Goal: Transaction & Acquisition: Register for event/course

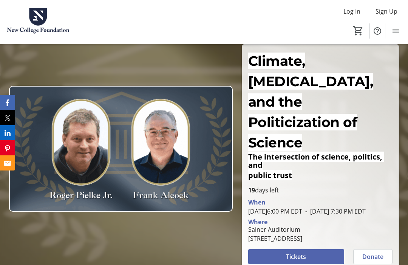
scroll to position [44, 0]
click at [314, 248] on span at bounding box center [296, 257] width 96 height 18
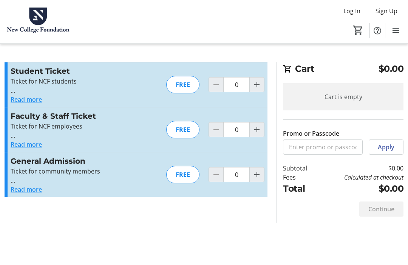
click at [180, 170] on div "FREE" at bounding box center [182, 174] width 33 height 17
click at [260, 175] on mat-icon "Increment by one" at bounding box center [256, 174] width 9 height 9
type input "1"
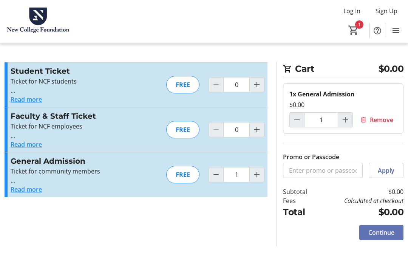
click at [401, 240] on span at bounding box center [381, 233] width 44 height 18
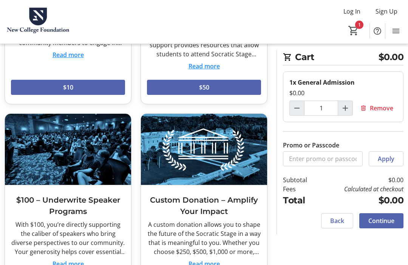
scroll to position [169, 0]
click at [381, 220] on span "Continue" at bounding box center [381, 220] width 26 height 9
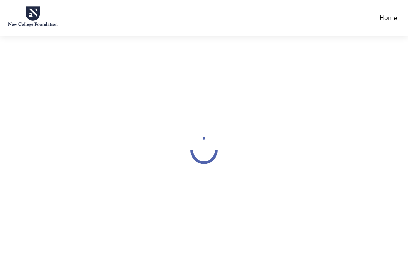
select select "US"
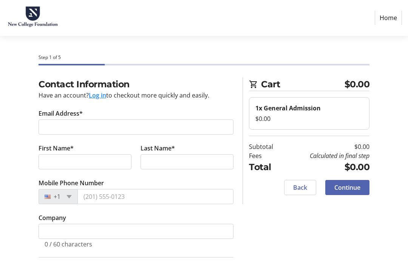
scroll to position [0, 0]
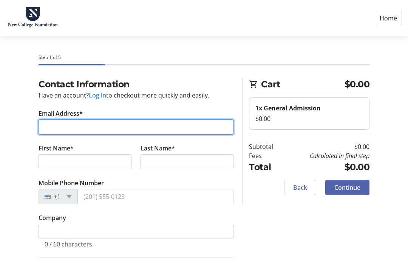
click at [69, 126] on input "Email Address*" at bounding box center [136, 126] width 195 height 15
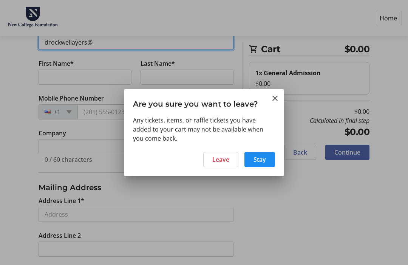
type input "drockwellayers@"
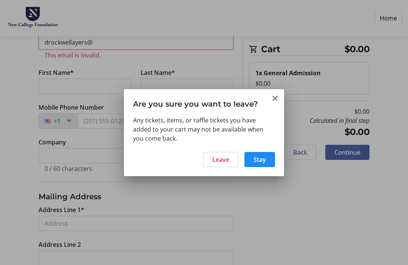
click at [221, 166] on span at bounding box center [221, 159] width 34 height 18
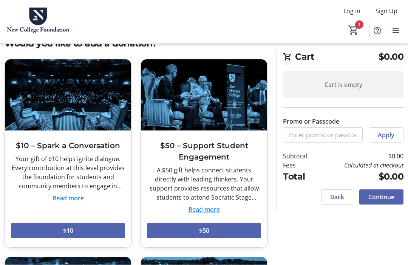
scroll to position [26, 0]
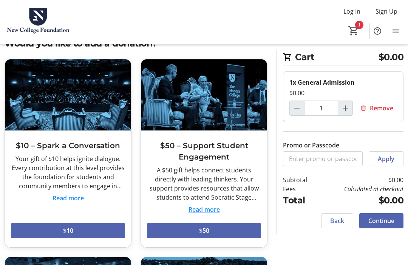
click at [343, 107] on mat-icon "Increment by one" at bounding box center [345, 107] width 9 height 9
type input "2"
click at [390, 223] on span "Continue" at bounding box center [381, 220] width 26 height 9
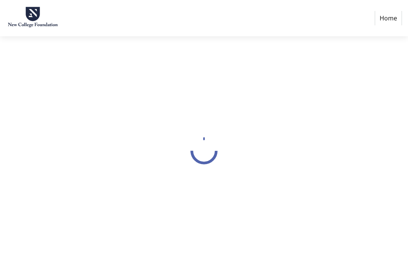
scroll to position [25, 0]
select select "US"
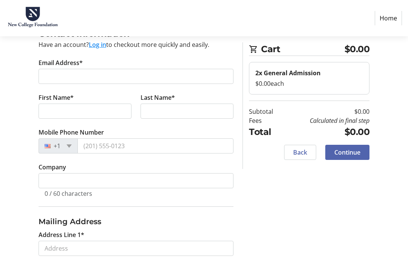
scroll to position [49, 0]
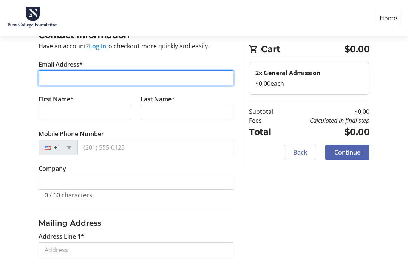
click at [54, 71] on input "Email Address*" at bounding box center [136, 77] width 195 height 15
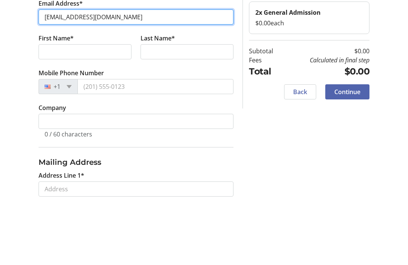
type input "[EMAIL_ADDRESS][DOMAIN_NAME]"
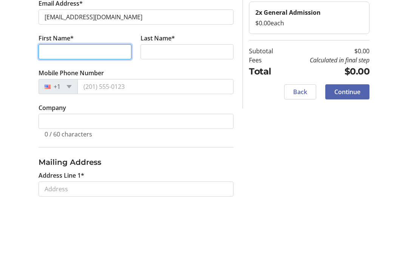
click at [54, 105] on input "First Name*" at bounding box center [85, 112] width 93 height 15
type input "[PERSON_NAME]"
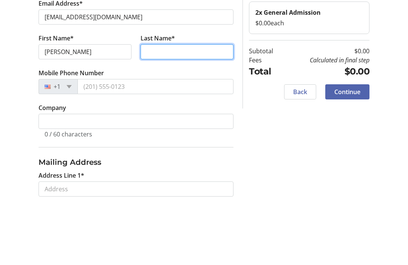
click at [209, 105] on input "Last Name*" at bounding box center [187, 112] width 93 height 15
type input "[PERSON_NAME]"
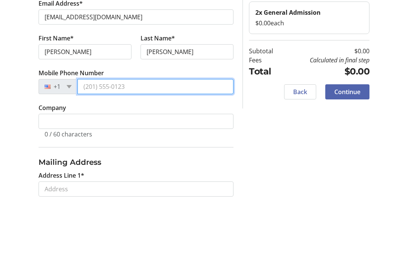
click at [91, 140] on input "Mobile Phone Number" at bounding box center [155, 147] width 156 height 15
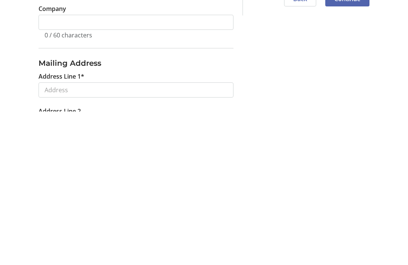
scroll to position [63, 0]
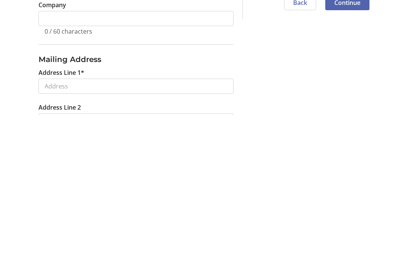
type input "[PHONE_NUMBER]"
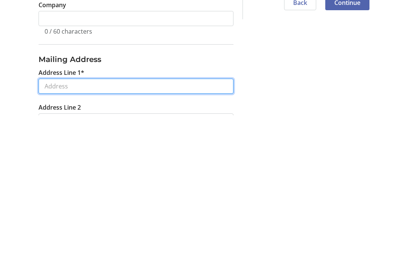
click at [49, 228] on input "Address Line 1*" at bounding box center [136, 235] width 195 height 15
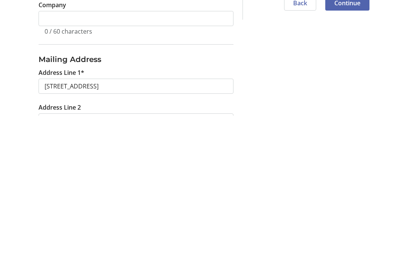
type input "[STREET_ADDRESS]"
type input "[GEOGRAPHIC_DATA]"
select select "FL"
type input "34235"
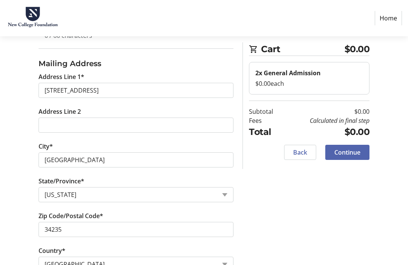
scroll to position [208, 0]
click at [347, 155] on span "Continue" at bounding box center [347, 152] width 26 height 9
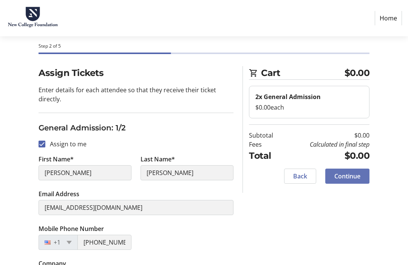
click at [348, 181] on span at bounding box center [347, 176] width 44 height 18
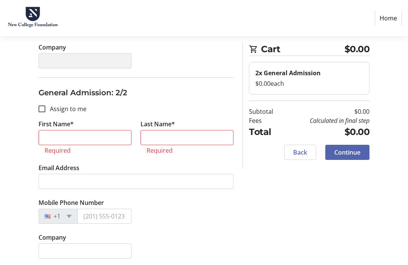
scroll to position [230, 0]
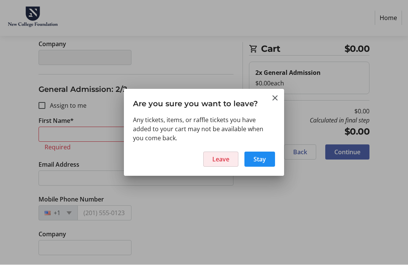
click at [224, 160] on span "Leave" at bounding box center [220, 159] width 17 height 9
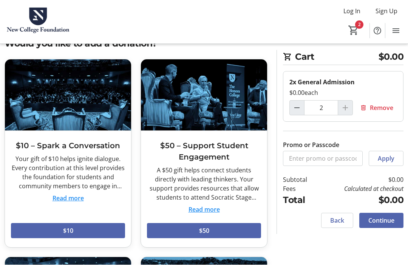
scroll to position [26, 0]
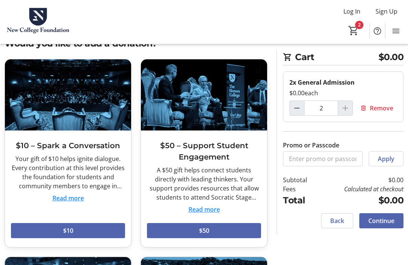
click at [293, 110] on mat-icon "Decrement by one" at bounding box center [296, 107] width 9 height 9
type input "1"
click at [391, 222] on span "Continue" at bounding box center [381, 220] width 26 height 9
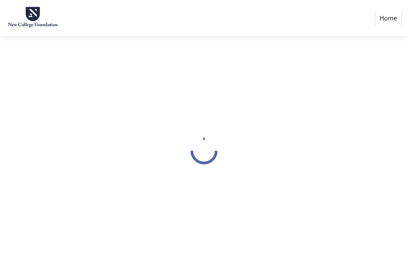
select select "US"
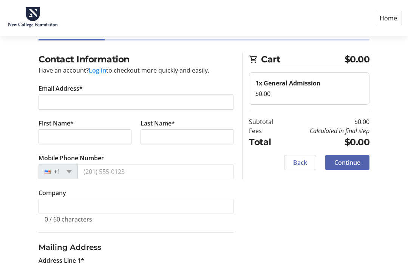
click at [54, 92] on label "Email Address*" at bounding box center [61, 88] width 44 height 9
click at [54, 94] on input "Email Address*" at bounding box center [136, 101] width 195 height 15
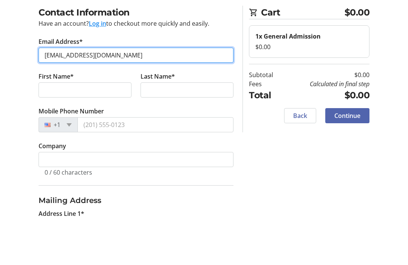
type input "[EMAIL_ADDRESS][DOMAIN_NAME]"
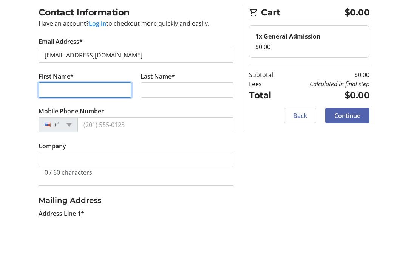
click at [46, 129] on input "First Name*" at bounding box center [85, 136] width 93 height 15
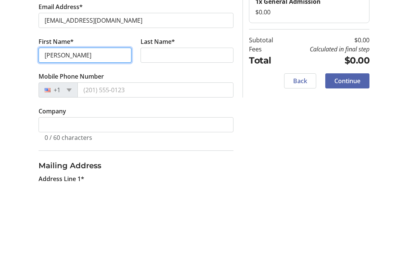
type input "[PERSON_NAME]"
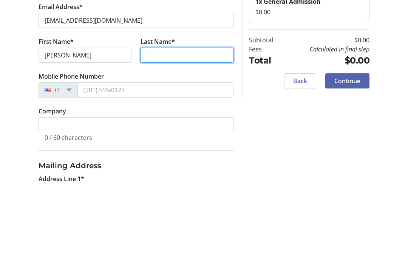
click at [149, 129] on input "Last Name*" at bounding box center [187, 136] width 93 height 15
type input "a"
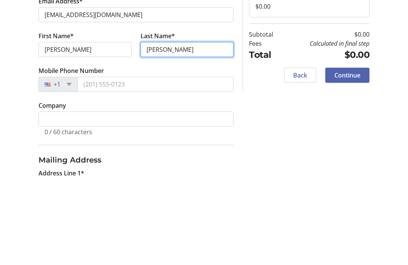
type input "[PERSON_NAME]"
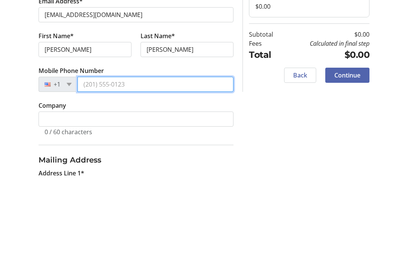
click at [207, 164] on input "Mobile Phone Number" at bounding box center [155, 171] width 156 height 15
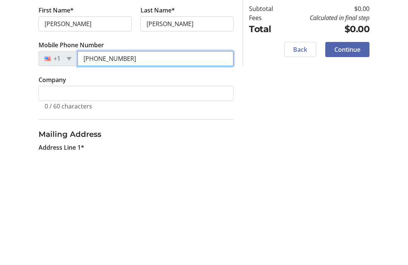
type input "[PHONE_NUMBER]"
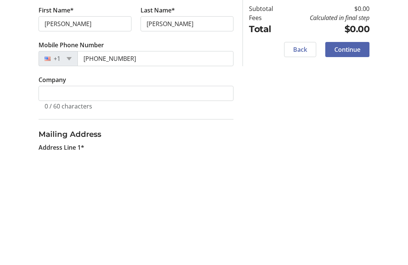
click at [354, 158] on span "Continue" at bounding box center [347, 162] width 26 height 9
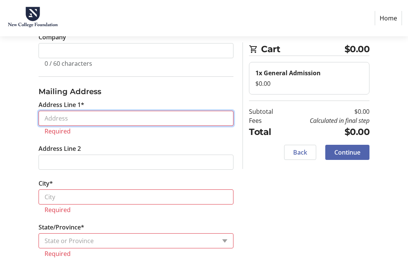
scroll to position [181, 0]
click at [54, 119] on input "Address Line 1*" at bounding box center [136, 117] width 195 height 15
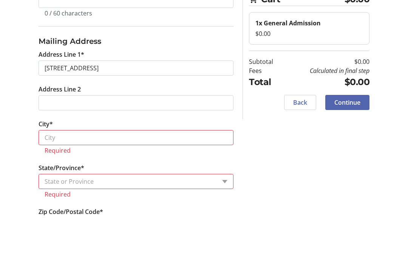
scroll to position [208, 0]
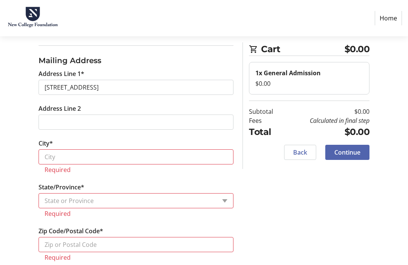
type input "[STREET_ADDRESS]"
type input "[GEOGRAPHIC_DATA]"
select select "FL"
type input "34235"
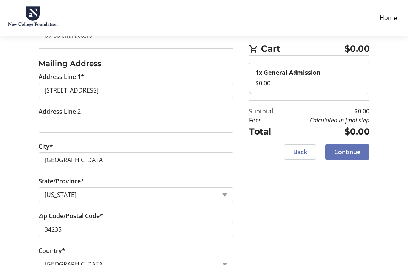
click at [355, 156] on span at bounding box center [347, 152] width 44 height 18
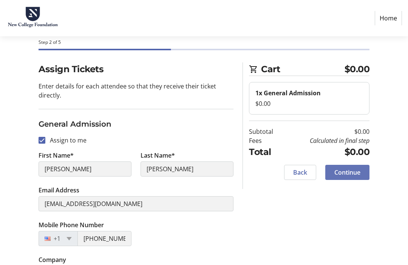
scroll to position [15, 0]
click at [360, 171] on span at bounding box center [347, 173] width 44 height 18
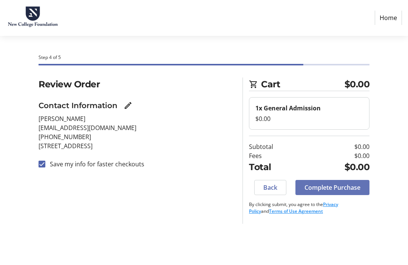
click at [351, 190] on span "Complete Purchase" at bounding box center [332, 187] width 56 height 9
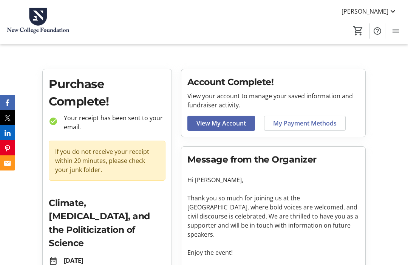
click at [309, 239] on p at bounding box center [273, 243] width 172 height 9
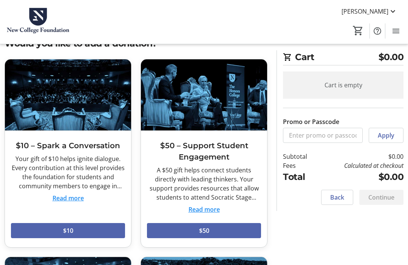
scroll to position [25, 0]
